Goal: Task Accomplishment & Management: Manage account settings

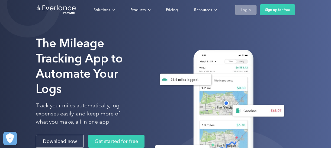
click at [245, 10] on div "Login" at bounding box center [246, 10] width 10 height 7
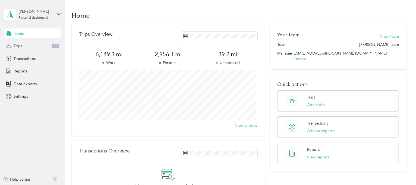
click at [18, 47] on span "Trips" at bounding box center [18, 46] width 8 height 6
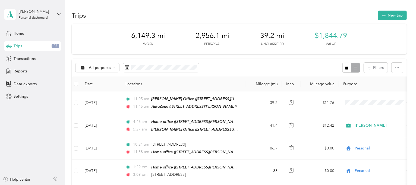
scroll to position [34, 0]
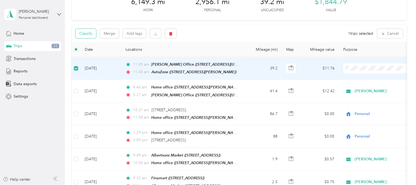
click at [85, 34] on button "Classify" at bounding box center [85, 33] width 21 height 9
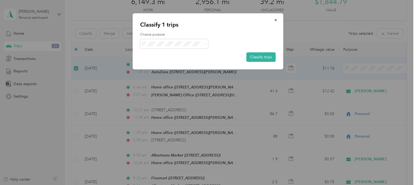
click at [157, 54] on span "Acosta" at bounding box center [179, 54] width 50 height 6
click at [255, 60] on button "Classify trips" at bounding box center [260, 56] width 29 height 9
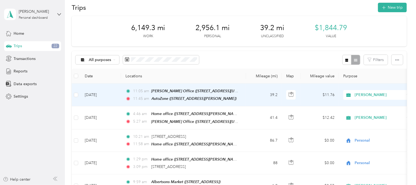
scroll to position [0, 0]
